Goal: Transaction & Acquisition: Book appointment/travel/reservation

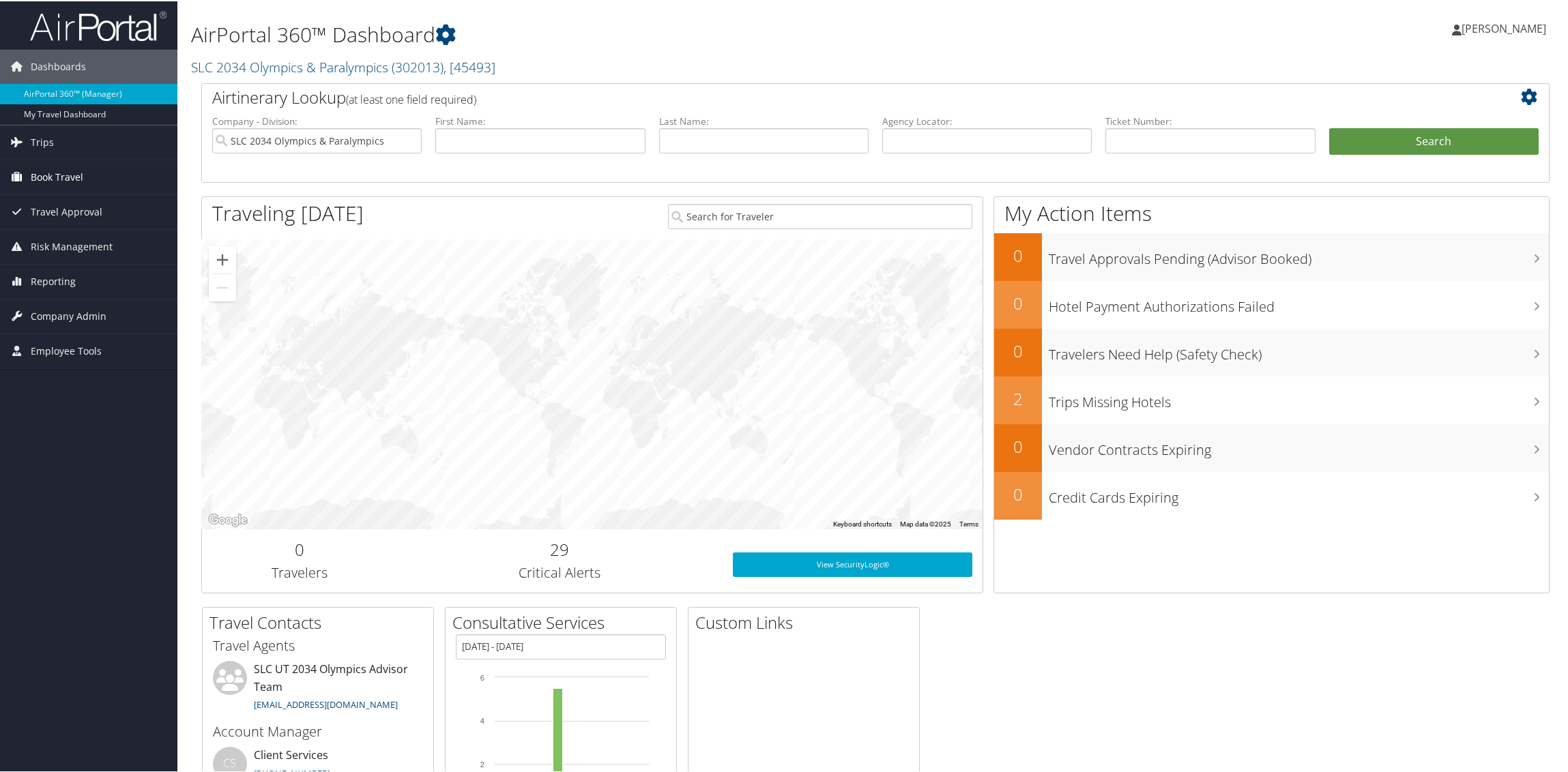
click at [59, 172] on span "Book Travel" at bounding box center [57, 175] width 53 height 34
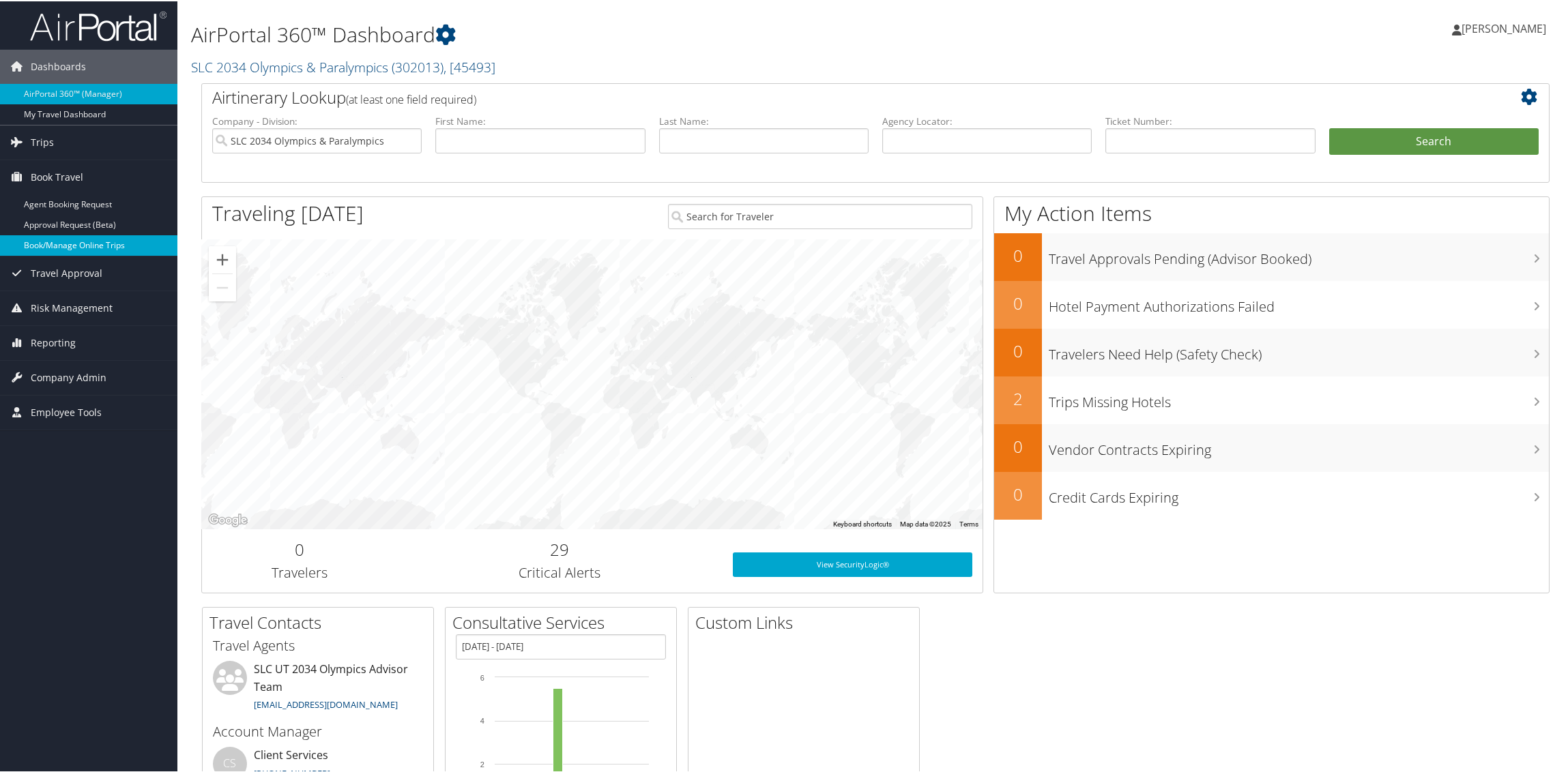
click at [58, 242] on link "Book/Manage Online Trips" at bounding box center [88, 244] width 177 height 21
